Goal: Transaction & Acquisition: Purchase product/service

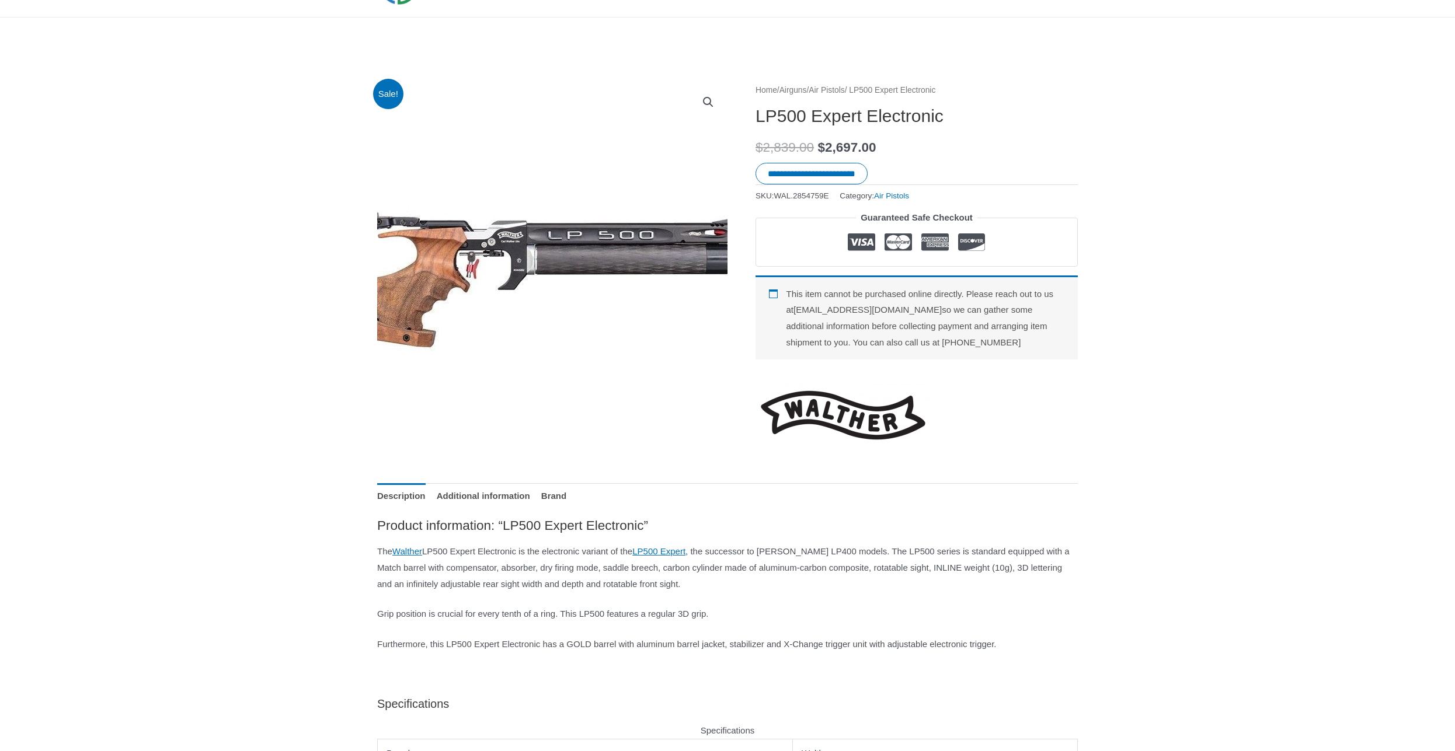
scroll to position [119, 0]
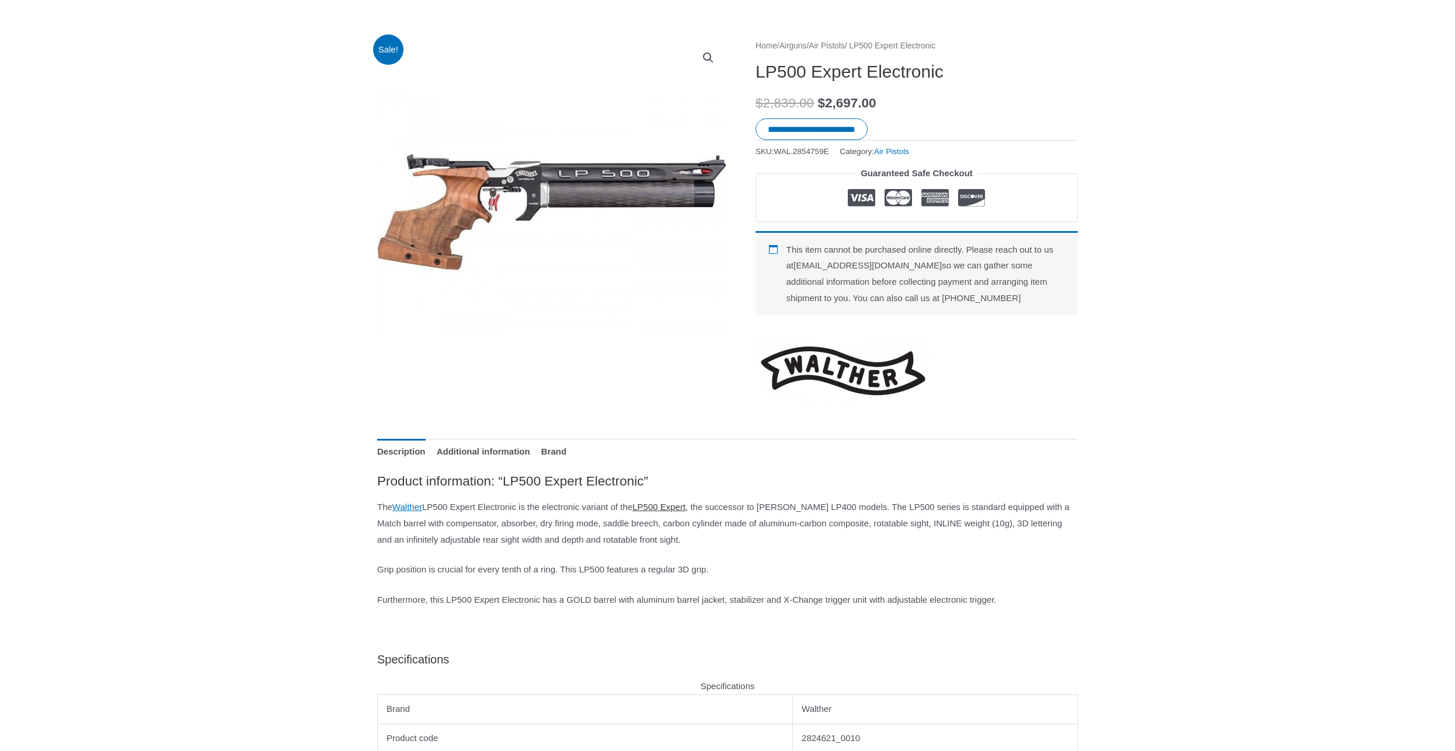
click at [685, 512] on link "LP500 Expert" at bounding box center [658, 507] width 53 height 10
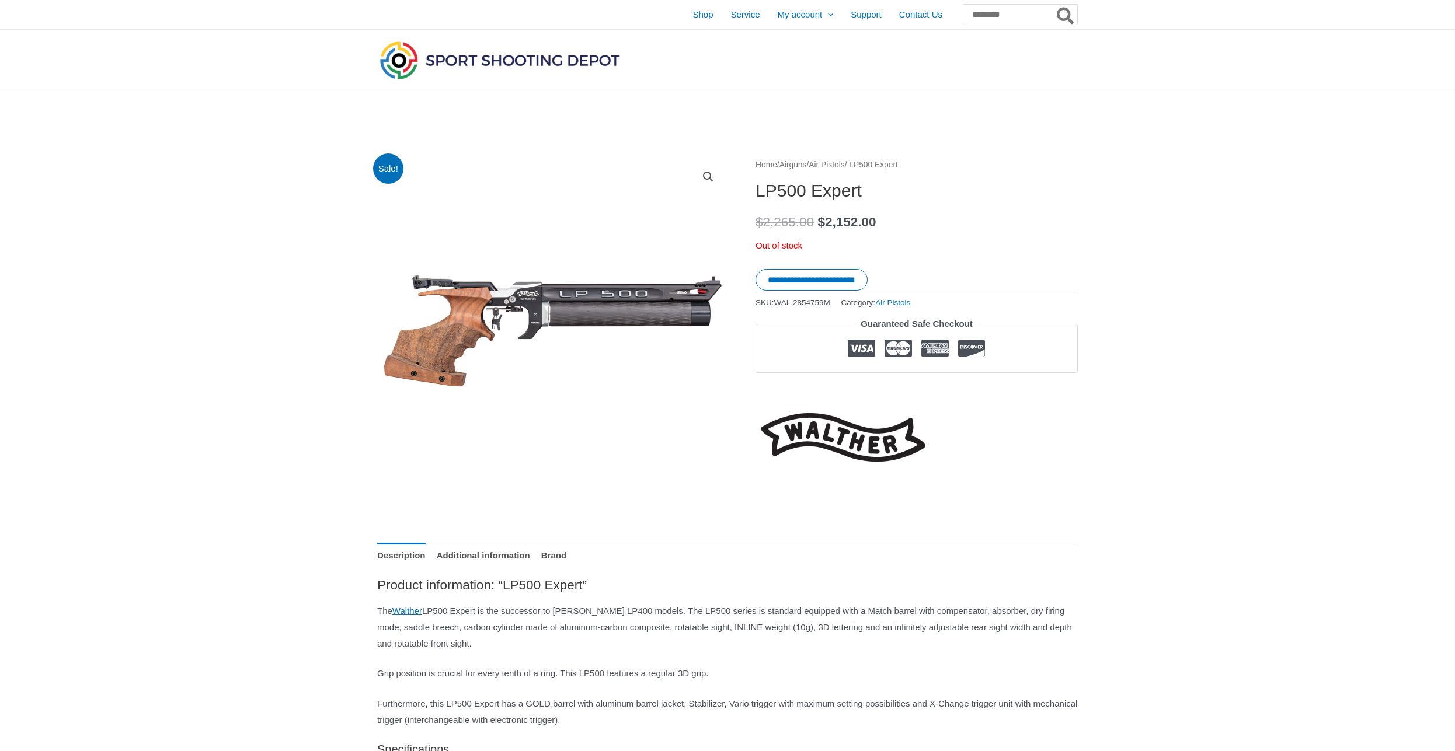
click at [840, 159] on nav "Home / Airguns / Air Pistols / LP500 Expert" at bounding box center [916, 165] width 322 height 15
click at [840, 162] on link "Air Pistols" at bounding box center [826, 165] width 36 height 9
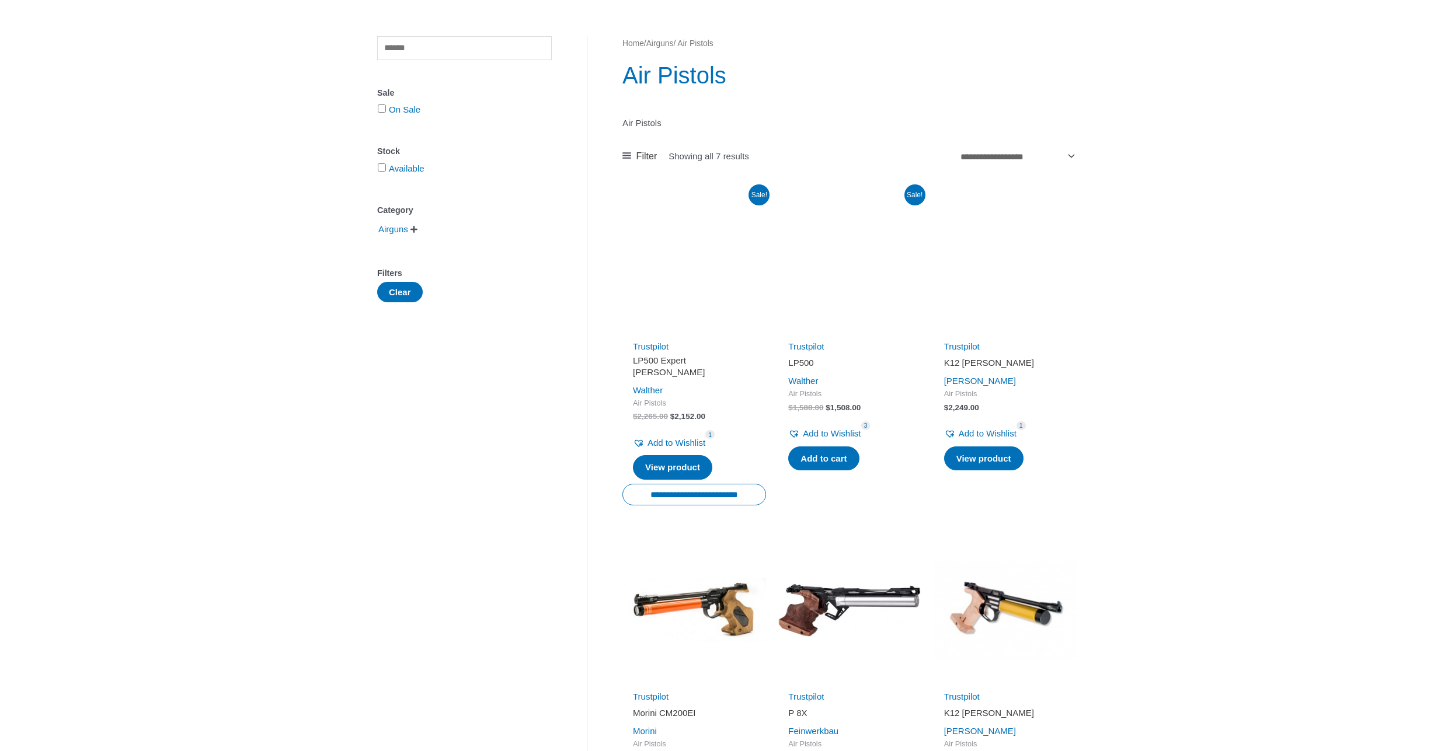
scroll to position [119, 0]
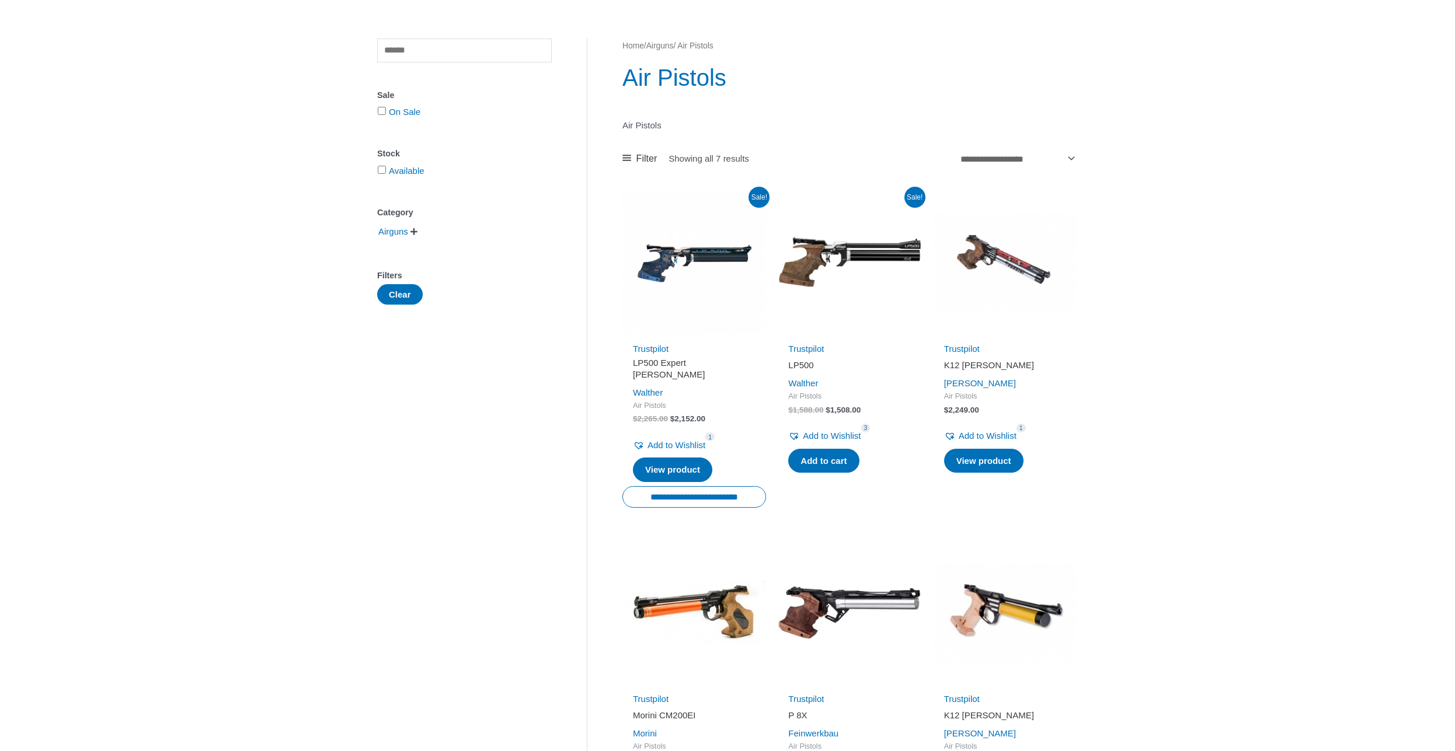
click at [667, 259] on img at bounding box center [694, 262] width 144 height 144
